Goal: Check status: Check status

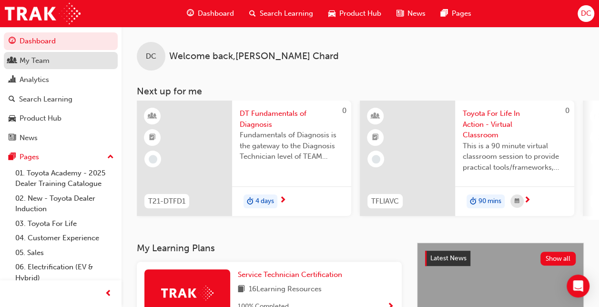
click at [40, 57] on div "My Team" at bounding box center [35, 60] width 30 height 11
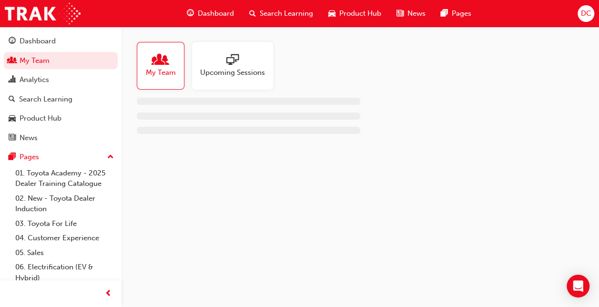
click at [216, 59] on div at bounding box center [232, 60] width 65 height 13
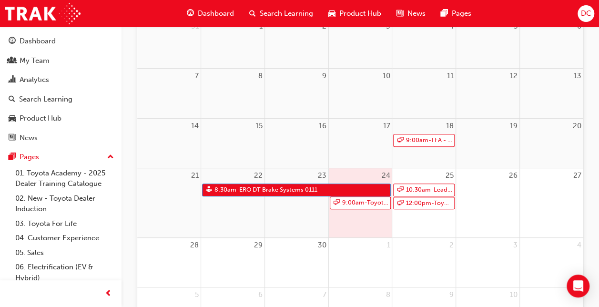
scroll to position [151, 0]
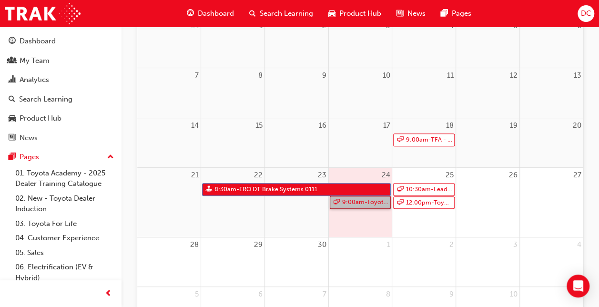
click at [365, 200] on link "9:00am - Toyota For Life In Action - Virtual Classroom" at bounding box center [360, 202] width 61 height 13
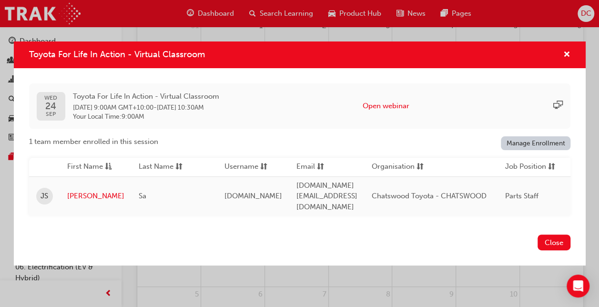
click at [545, 154] on div "1 team member enrolled in this session Manage Enrollment First Name Last Name U…" at bounding box center [299, 175] width 541 height 79
click at [550, 149] on link "Manage Enrollment" at bounding box center [536, 143] width 70 height 14
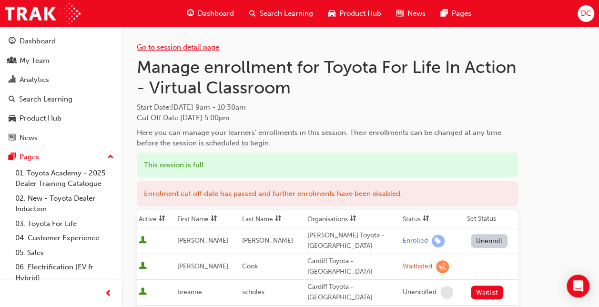
click at [203, 49] on link "Go to session detail page" at bounding box center [178, 47] width 82 height 9
